Goal: Information Seeking & Learning: Learn about a topic

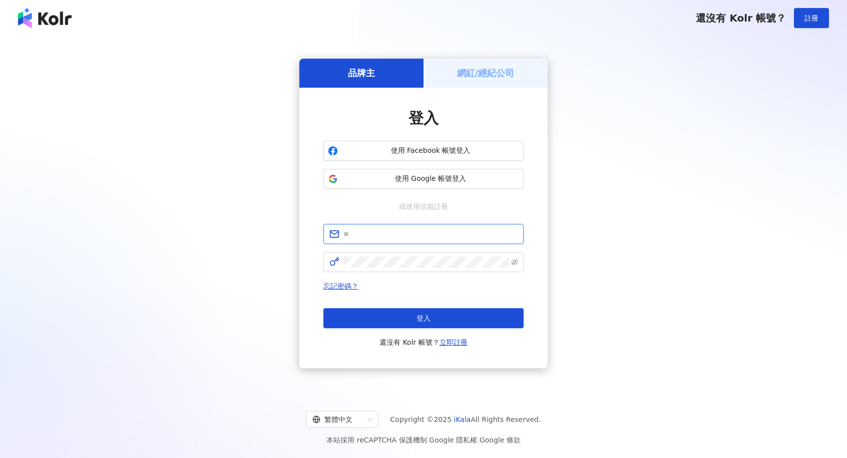
click at [389, 232] on input "text" at bounding box center [430, 233] width 174 height 11
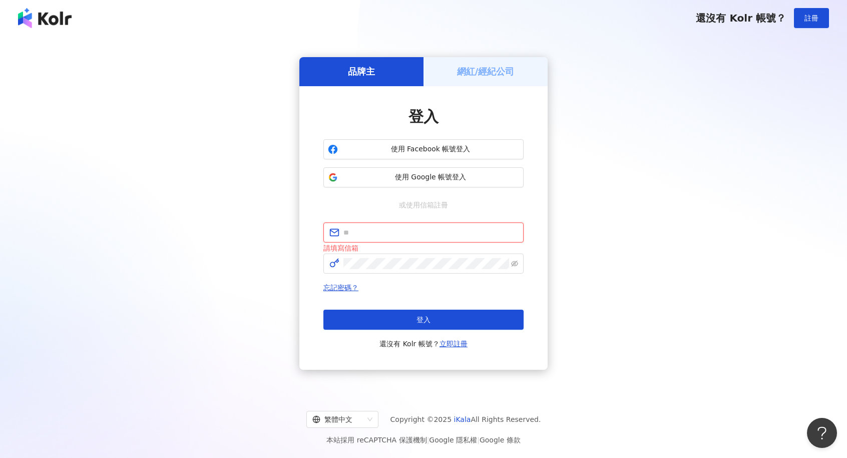
type input "**********"
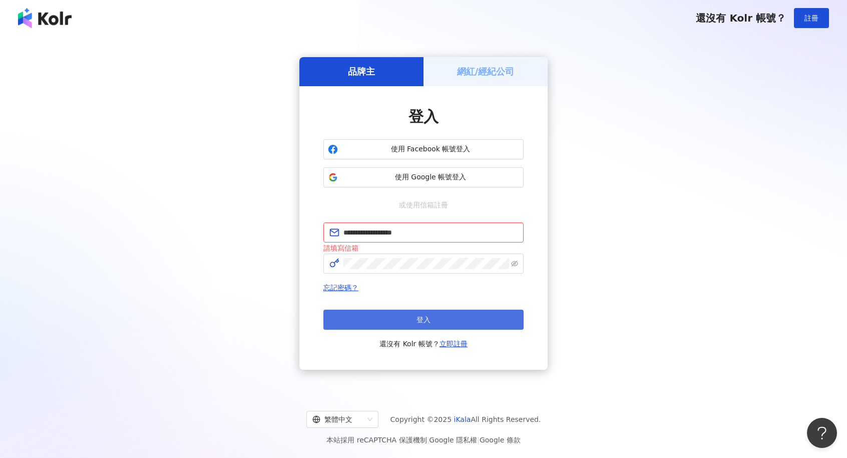
click at [403, 316] on button "登入" at bounding box center [423, 319] width 200 height 20
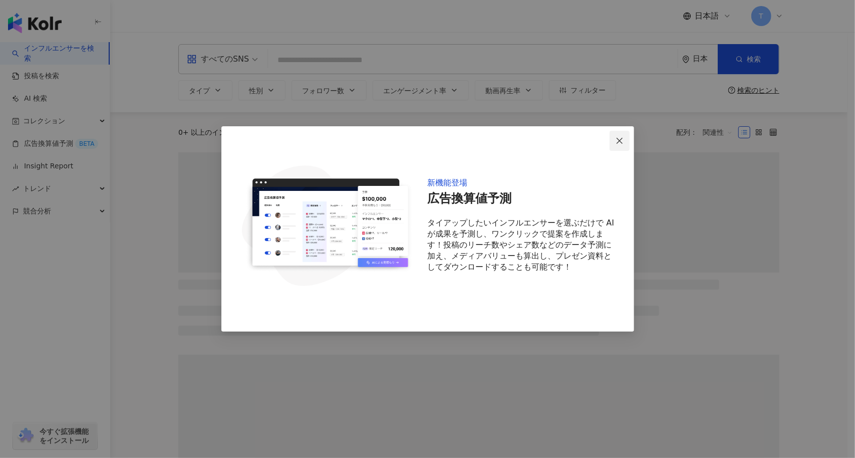
click at [617, 135] on button "Close" at bounding box center [619, 141] width 20 height 20
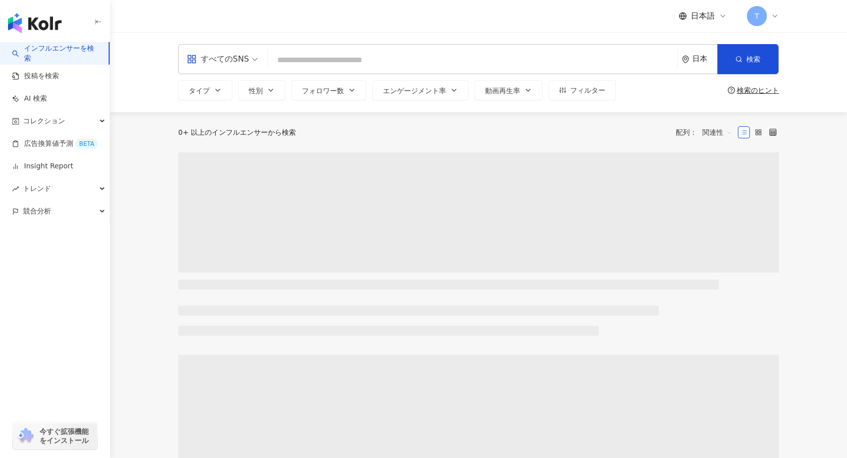
click at [145, 148] on main "すべてのSNS 日本 検索 タイプ 性別 フォロワー数 エンゲージメント率 動画再生率 フィルター 検索のヒント 0+ 以上のインフルエンサーから検索 配列：…" at bounding box center [478, 435] width 737 height 807
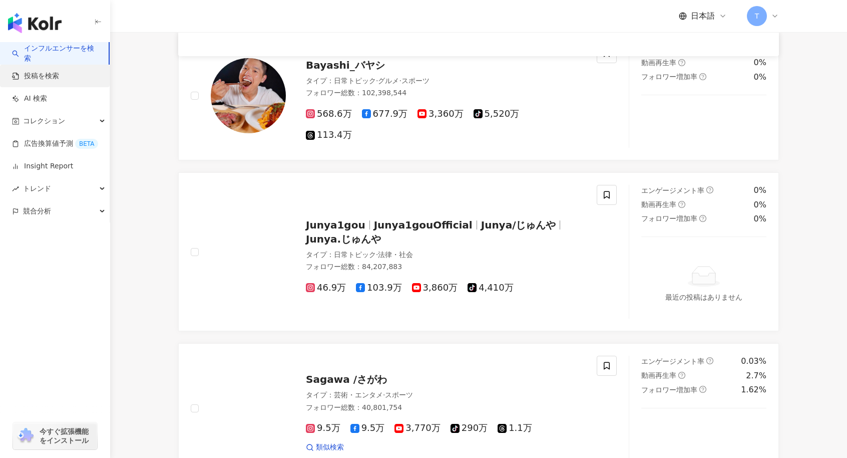
scroll to position [250, 0]
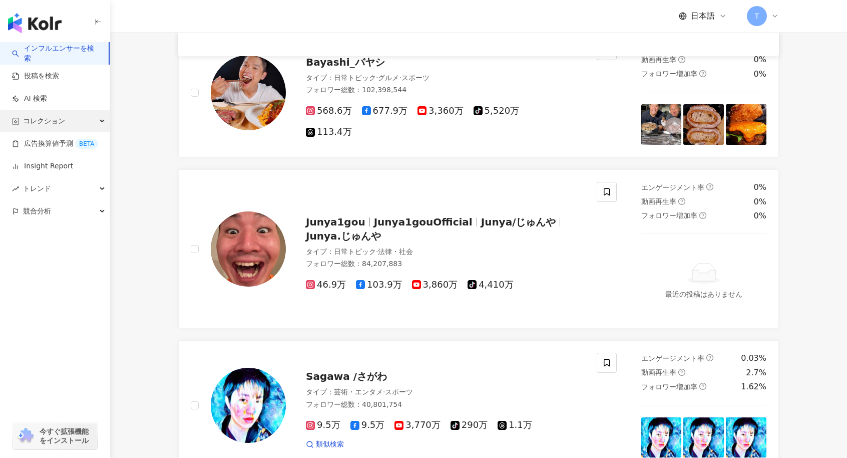
click at [49, 119] on span "コレクション" at bounding box center [44, 121] width 42 height 23
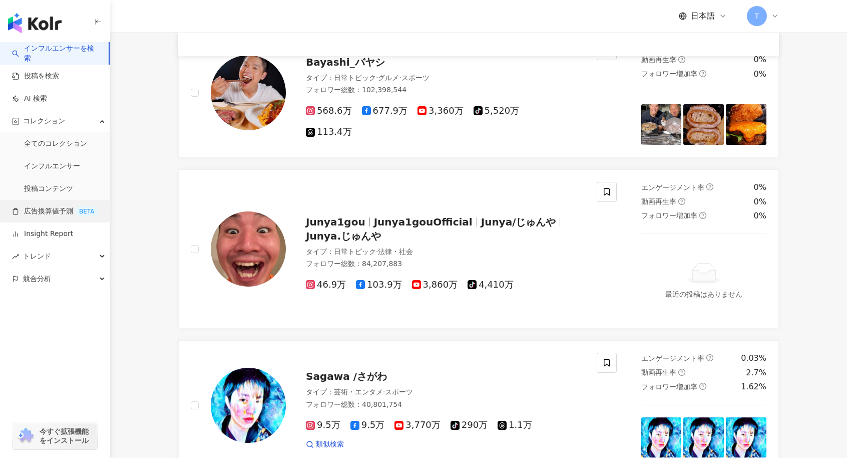
click at [55, 214] on link "広告換算値予測 BETA" at bounding box center [55, 211] width 86 height 10
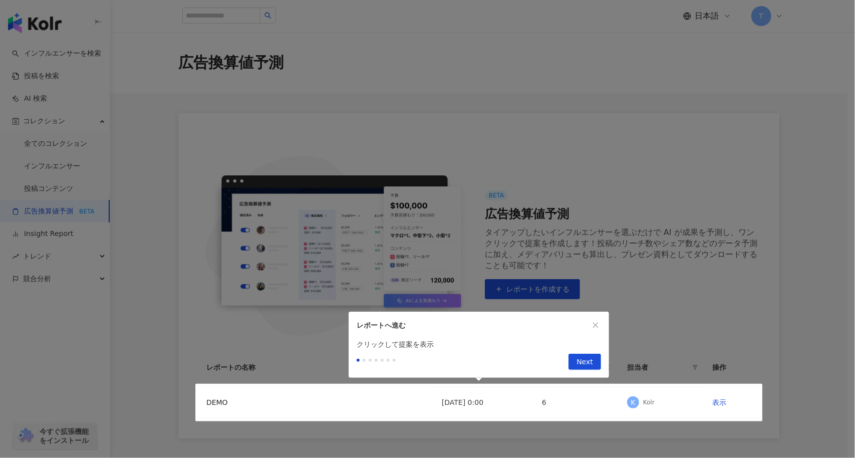
drag, startPoint x: 597, startPoint y: 321, endPoint x: 591, endPoint y: 373, distance: 52.4
click at [591, 373] on div "レポートへ進む クリックして提案を表示 Next" at bounding box center [478, 344] width 260 height 66
click at [589, 364] on span "Next" at bounding box center [584, 362] width 17 height 16
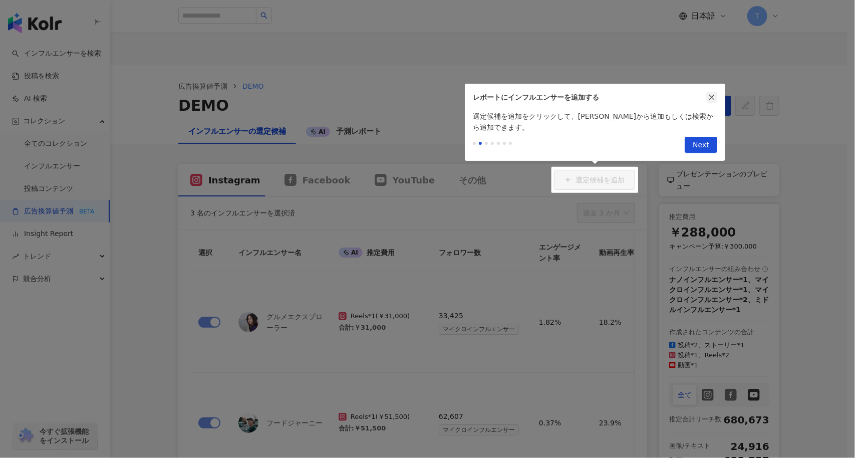
click at [712, 95] on icon "close" at bounding box center [711, 97] width 7 height 7
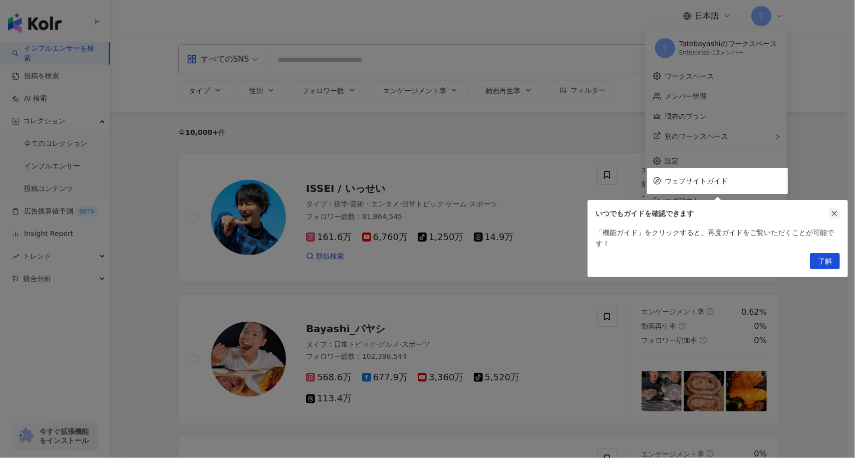
click at [835, 210] on icon "close" at bounding box center [834, 213] width 7 height 7
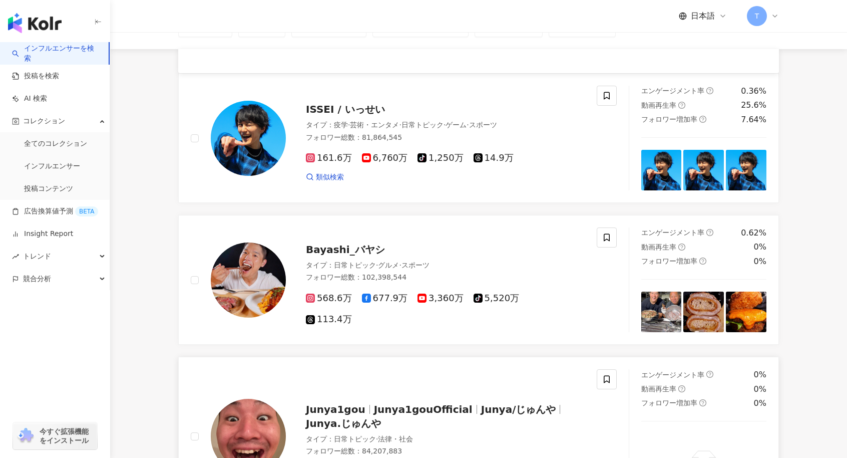
scroll to position [300, 0]
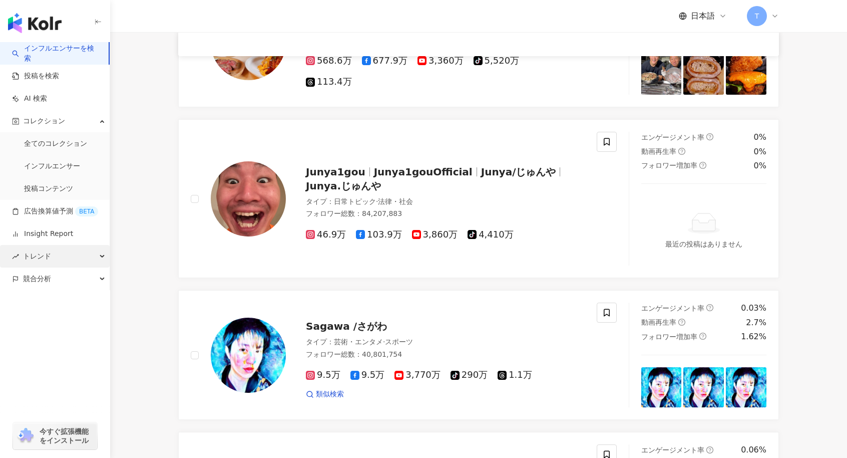
click at [47, 252] on span "トレンド" at bounding box center [37, 256] width 28 height 23
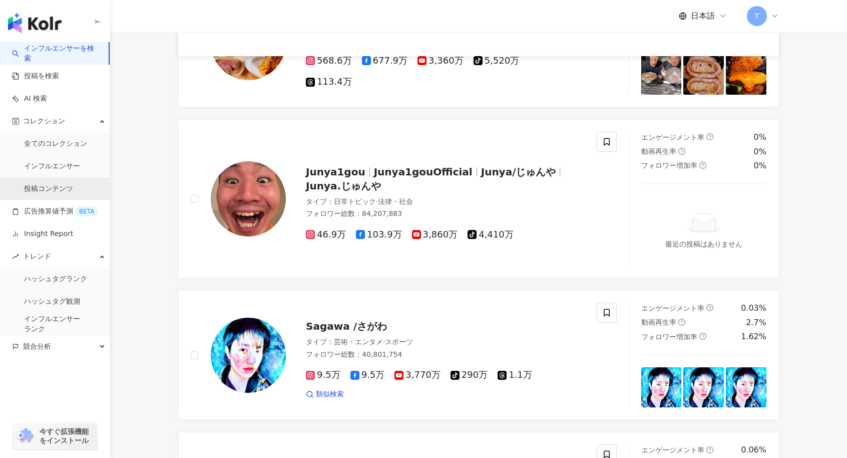
click at [61, 184] on link "投稿コンテンツ" at bounding box center [48, 189] width 49 height 10
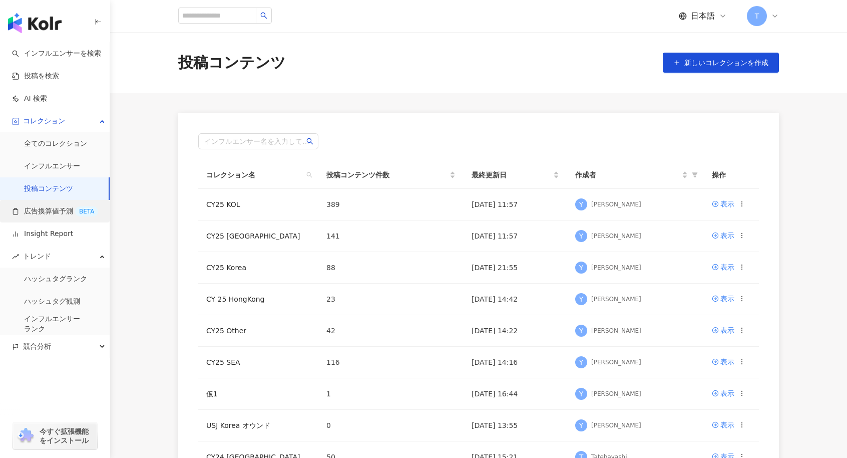
click at [55, 211] on link "広告換算値予測 BETA" at bounding box center [55, 211] width 86 height 10
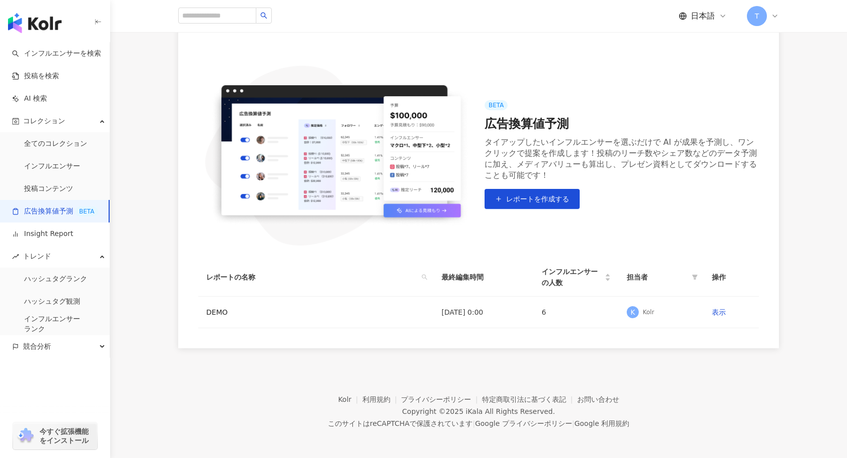
scroll to position [91, 0]
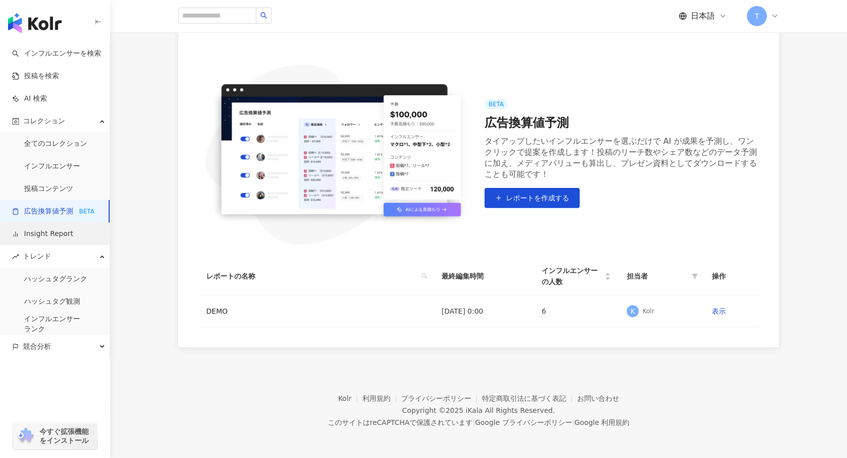
click at [73, 238] on link "Insight Report" at bounding box center [42, 234] width 61 height 10
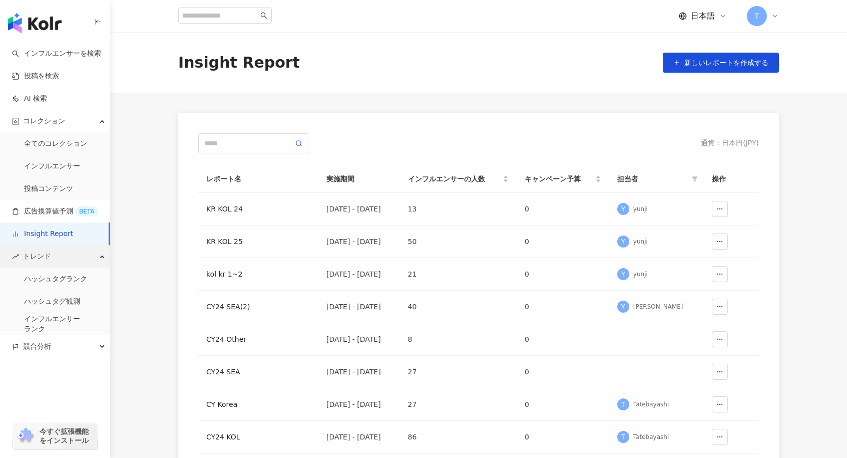
click at [64, 262] on div "トレンド" at bounding box center [55, 256] width 110 height 23
click at [54, 280] on div "競合分析" at bounding box center [55, 278] width 110 height 23
click at [53, 301] on link "アカウント分析" at bounding box center [48, 301] width 49 height 10
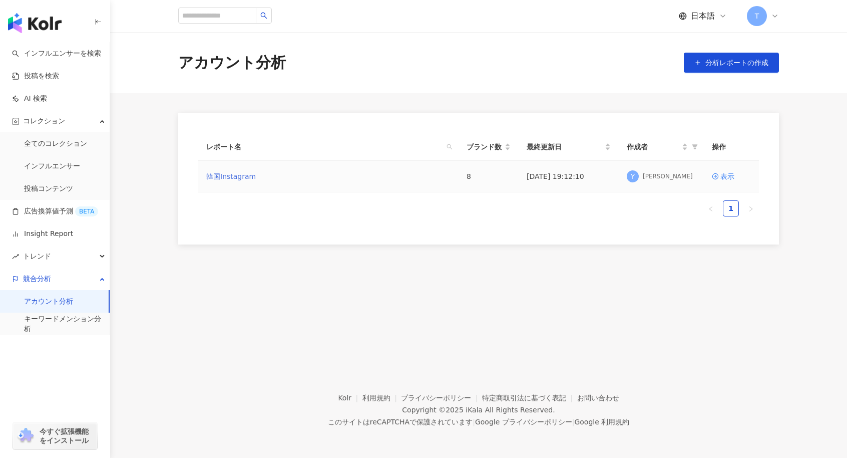
click at [233, 179] on link "韓国Instagram" at bounding box center [231, 176] width 50 height 11
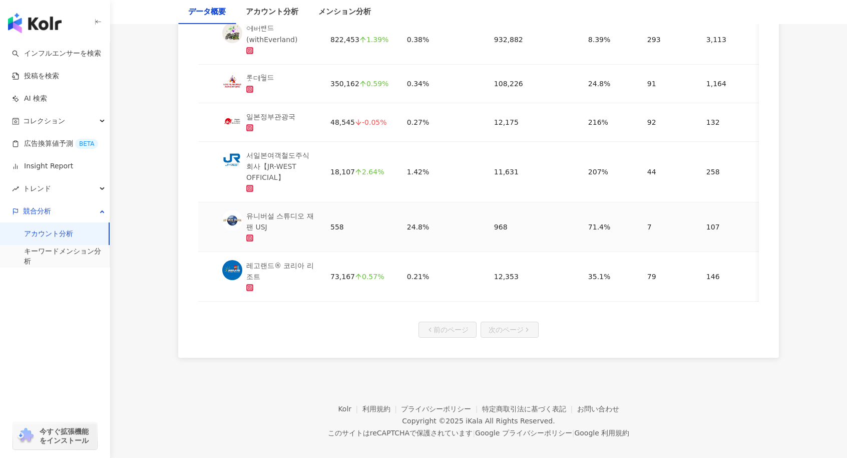
scroll to position [701, 0]
click at [288, 218] on div "유니버설 스튜디오 재팬 USJ" at bounding box center [280, 219] width 68 height 22
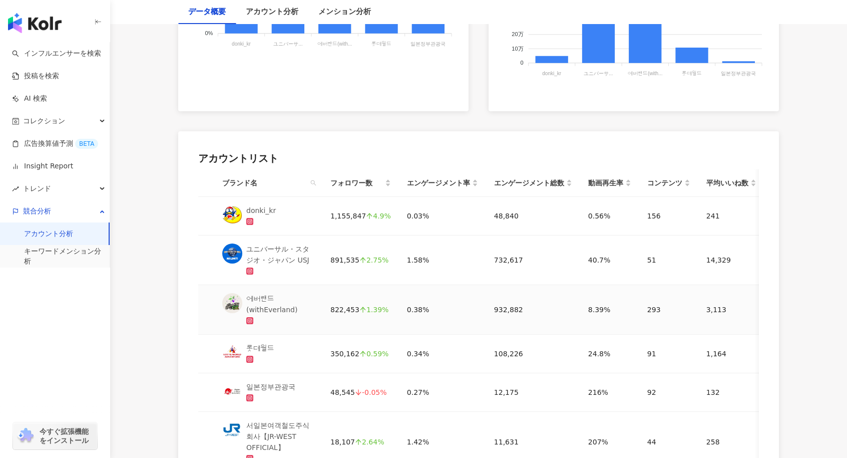
scroll to position [350, 0]
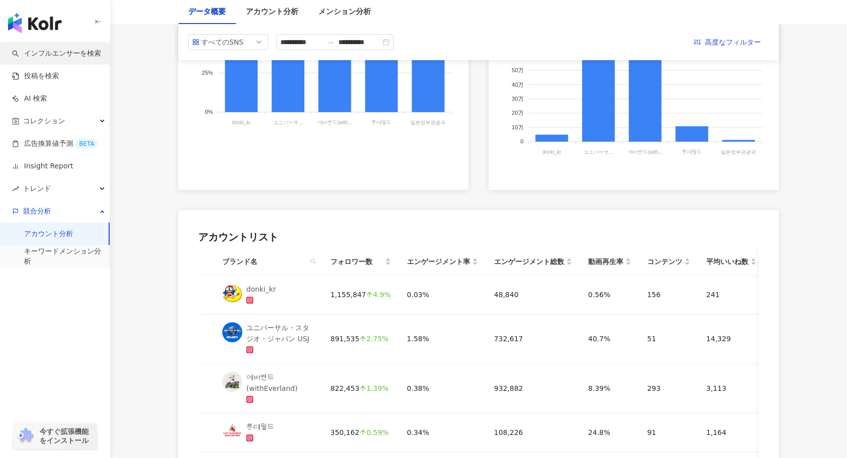
click at [70, 52] on link "インフルエンサーを検索" at bounding box center [56, 54] width 89 height 10
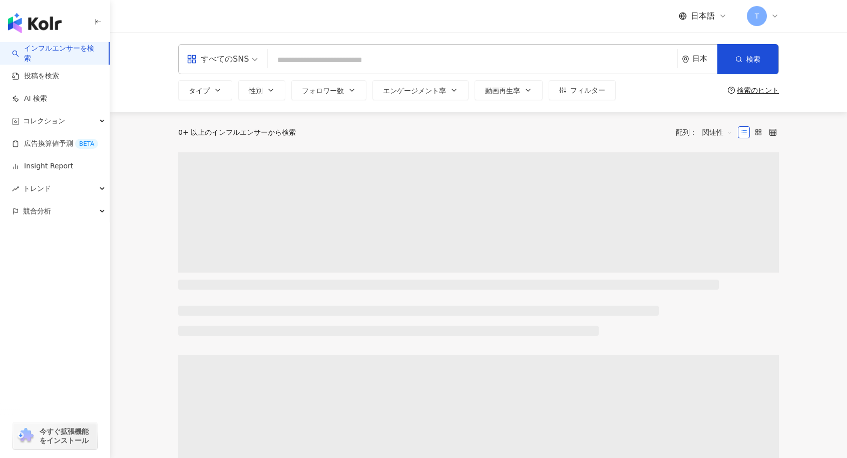
click at [331, 55] on input "search" at bounding box center [473, 60] width 402 height 19
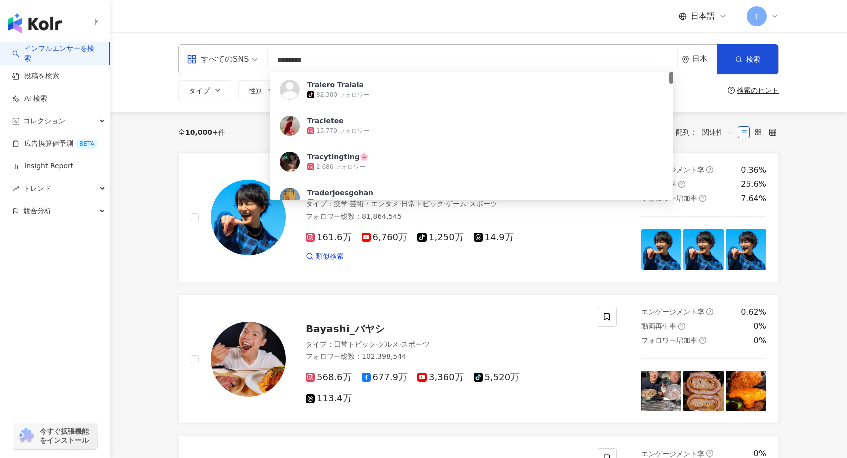
type input "*********"
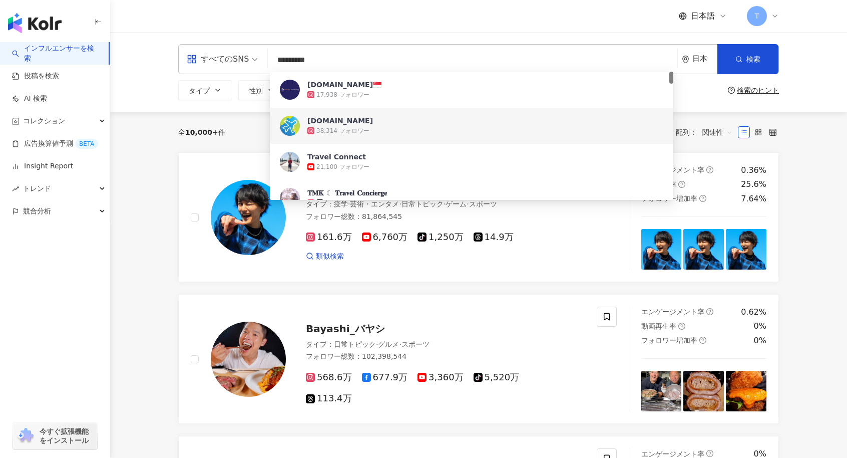
click at [345, 121] on div "[DOMAIN_NAME]" at bounding box center [340, 121] width 66 height 10
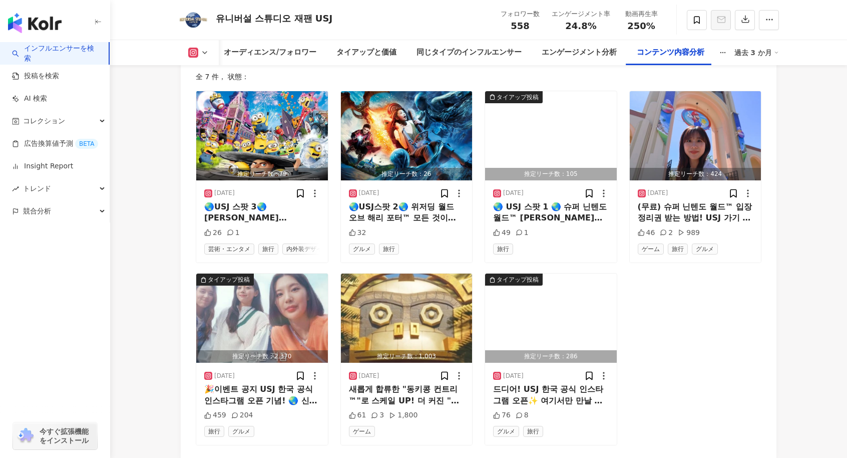
scroll to position [3154, 0]
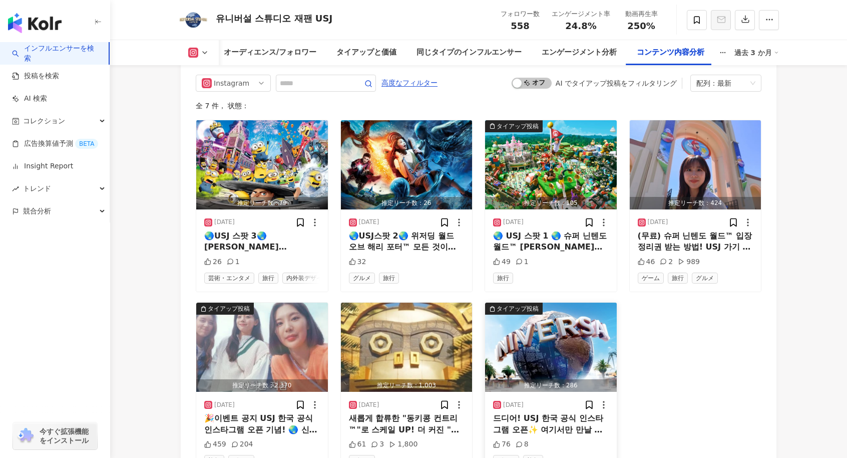
click at [507, 313] on div "タイアップ投稿" at bounding box center [518, 308] width 42 height 10
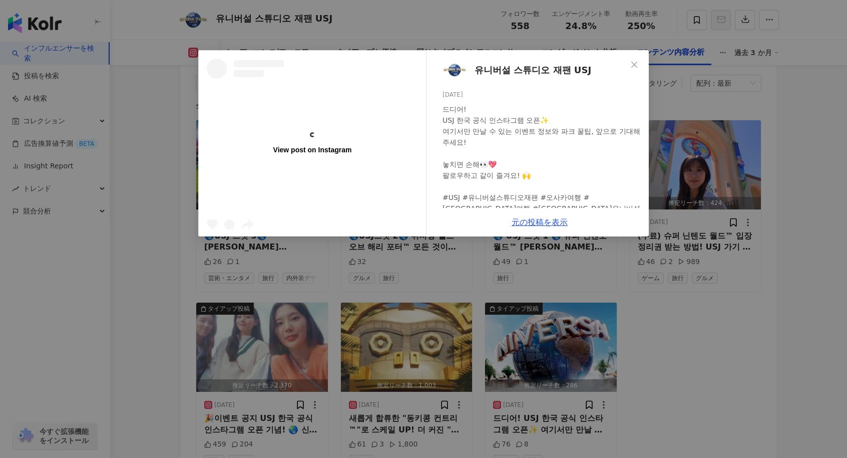
click at [770, 346] on div "View post on Instagram 유니버설 스튜디오 재팬 USJ 2025/09/16 드디어! USJ 한국 공식 인스타그램 오픈✨ 여기서…" at bounding box center [423, 229] width 847 height 458
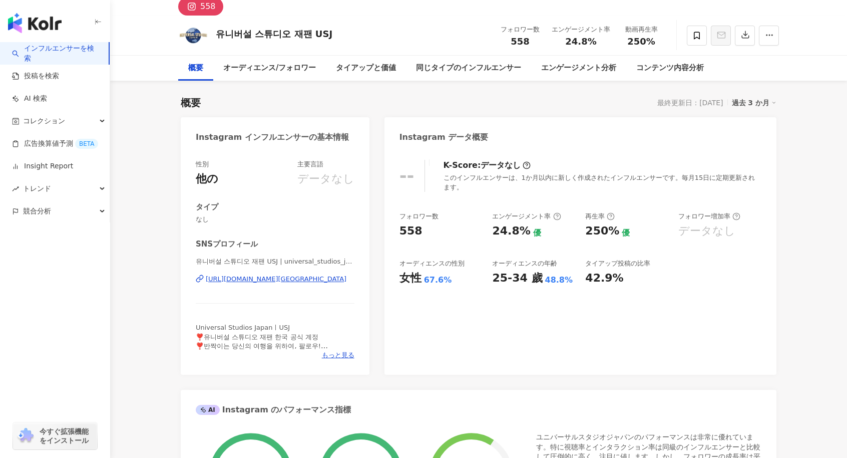
scroll to position [0, 0]
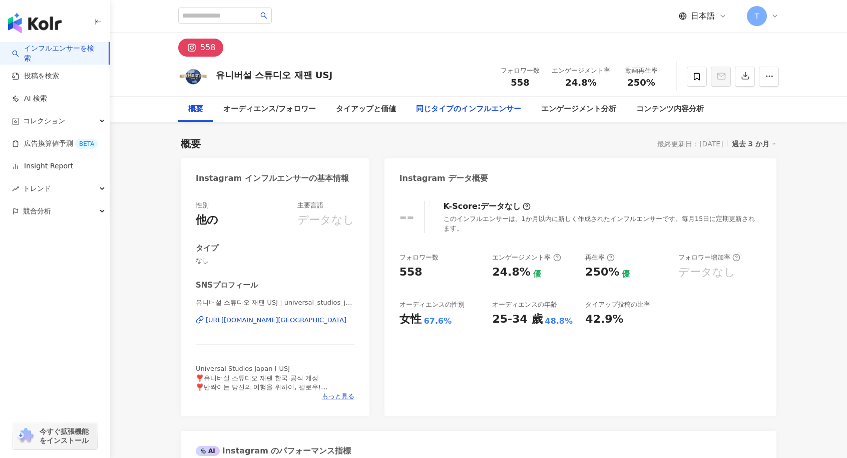
click at [501, 103] on div "同じタイプのインフルエンサー" at bounding box center [468, 109] width 105 height 12
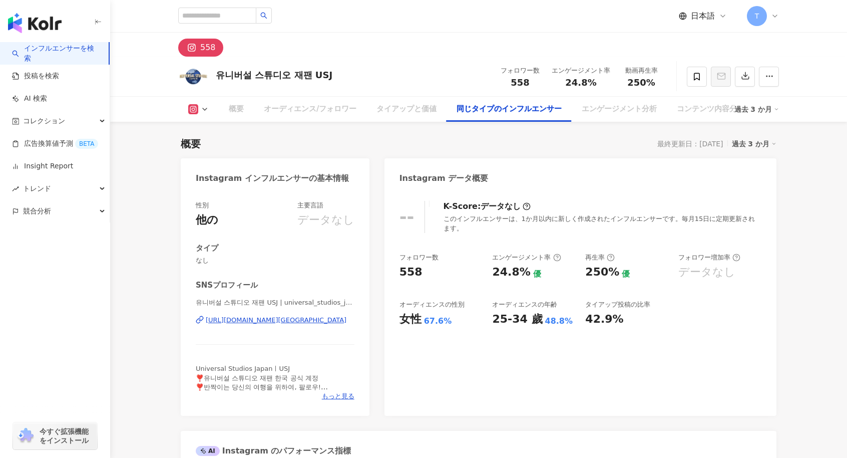
scroll to position [1668, 0]
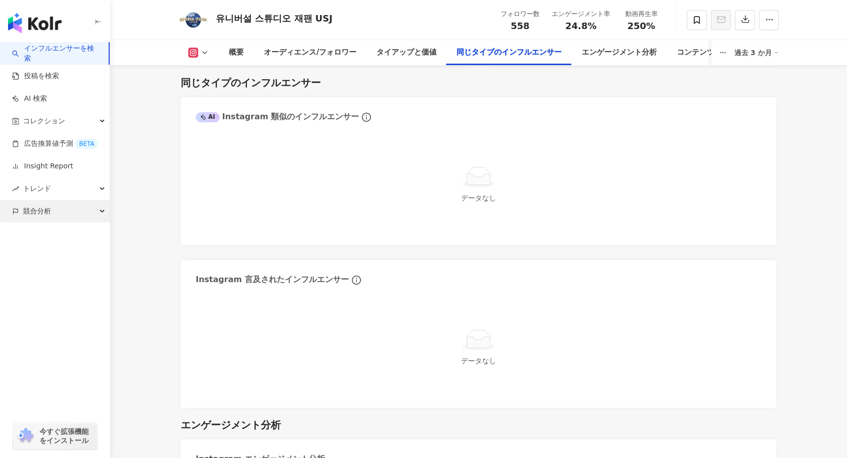
click at [31, 214] on span "競合分析" at bounding box center [37, 211] width 28 height 23
click at [198, 52] on icon at bounding box center [193, 53] width 10 height 10
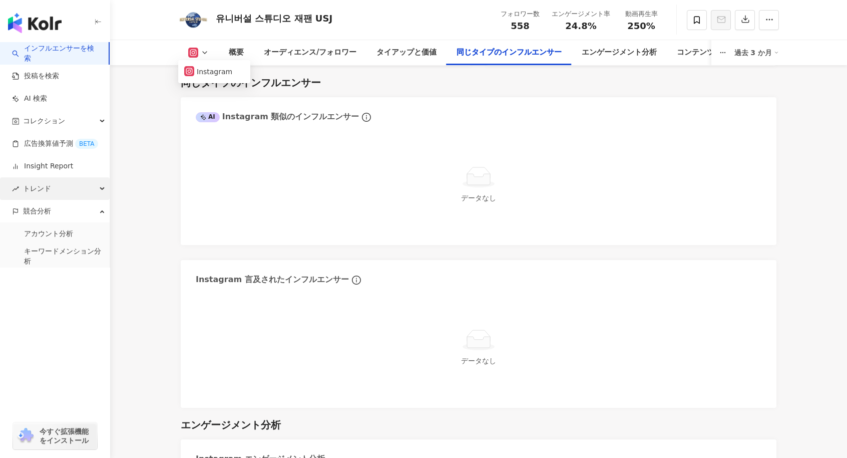
click at [40, 185] on span "トレンド" at bounding box center [37, 188] width 28 height 23
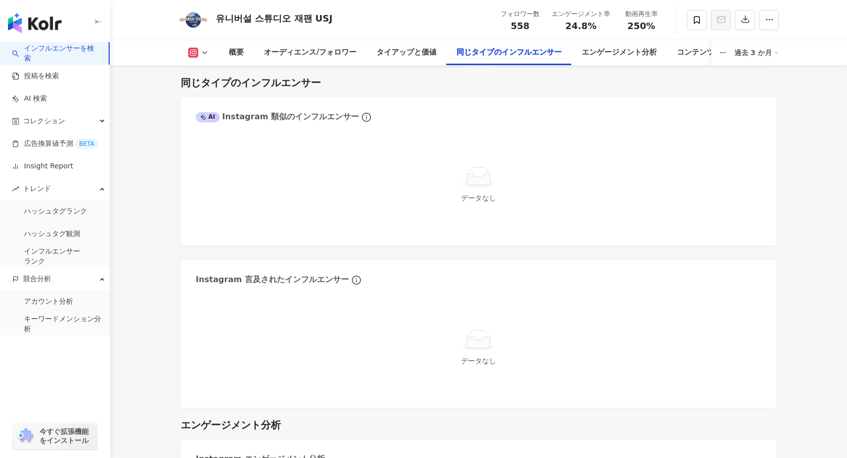
click at [42, 53] on link "インフルエンサーを検索" at bounding box center [56, 54] width 89 height 20
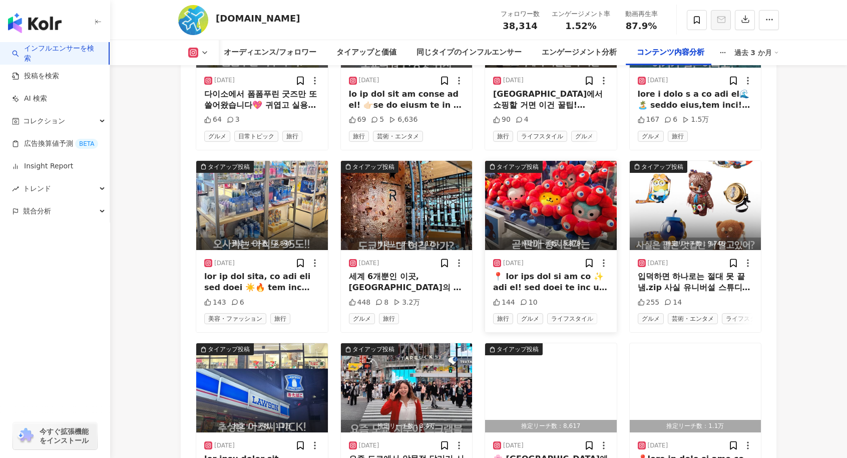
scroll to position [3454, 0]
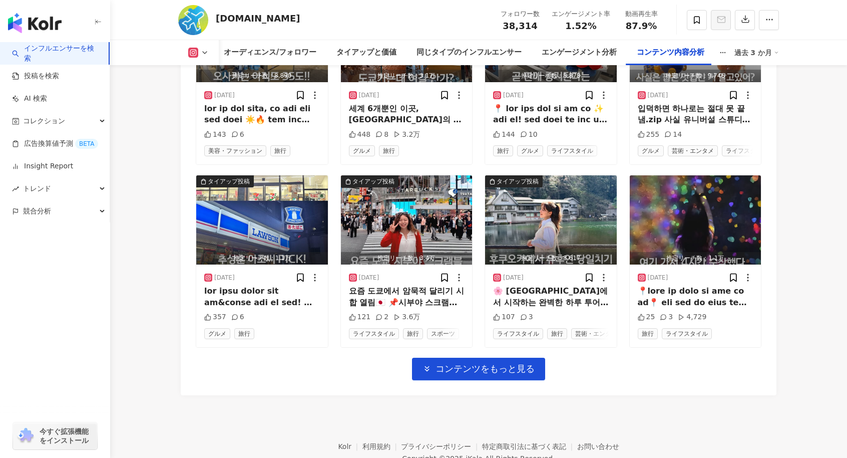
click at [484, 395] on div "Instagram 高度なフィルター オン オフ AI でタイアップ投稿をフィルタリング 配列：最新 全 251 件 ， 状態： タイアップ投稿 推定リーチ数…" at bounding box center [479, 75] width 596 height 640
click at [495, 374] on span "コンテンツをもっと見る" at bounding box center [485, 368] width 99 height 11
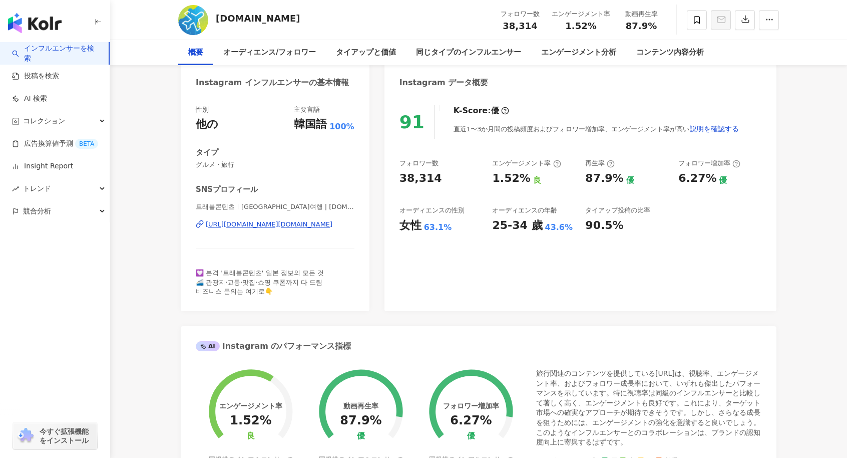
scroll to position [0, 0]
